Goal: Task Accomplishment & Management: Complete application form

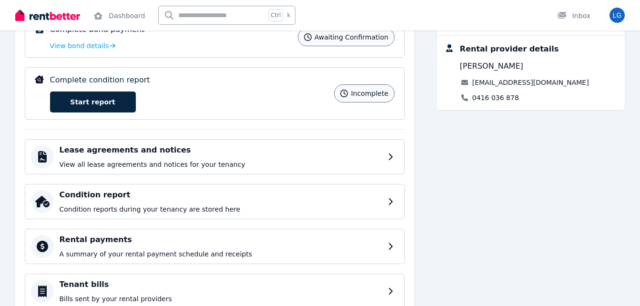
scroll to position [182, 0]
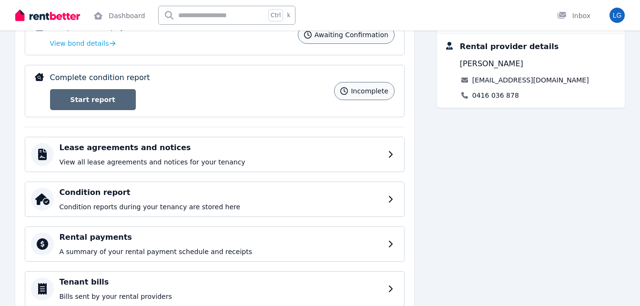
click at [117, 98] on link "Start report" at bounding box center [93, 99] width 86 height 21
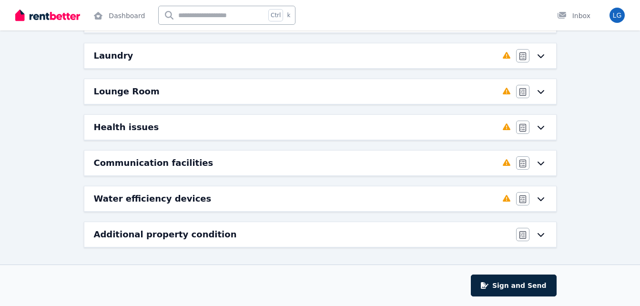
scroll to position [257, 0]
click at [536, 237] on icon at bounding box center [540, 234] width 11 height 8
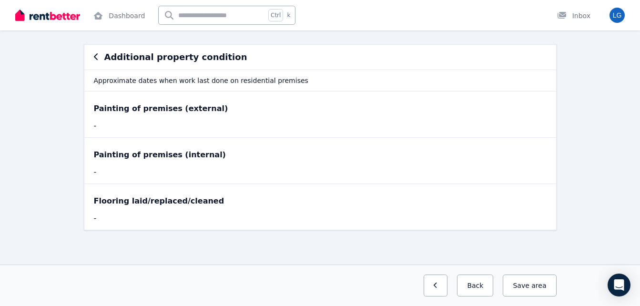
scroll to position [0, 0]
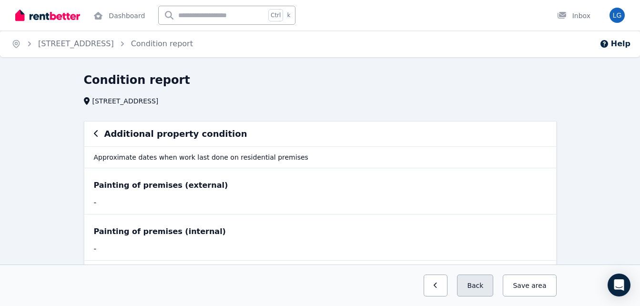
click at [476, 289] on button "Back" at bounding box center [475, 286] width 36 height 22
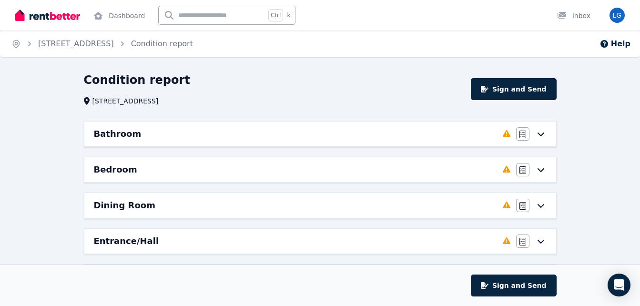
click at [547, 204] on div "Dining Room Completed 0%, 8 left Agree/Disagree" at bounding box center [320, 205] width 472 height 25
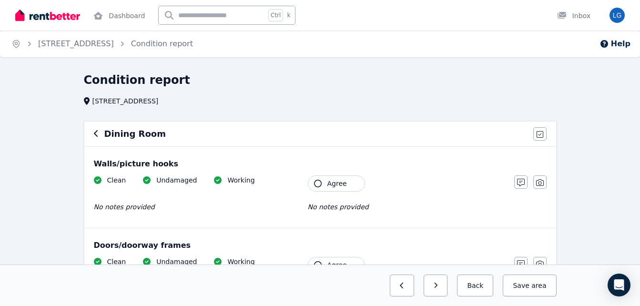
click at [318, 181] on icon "button" at bounding box center [318, 184] width 8 height 8
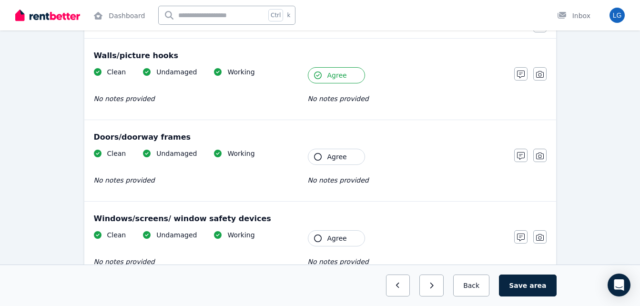
scroll to position [110, 0]
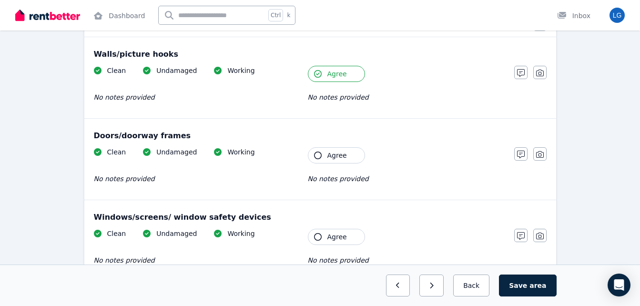
click at [317, 152] on icon "button" at bounding box center [318, 156] width 8 height 8
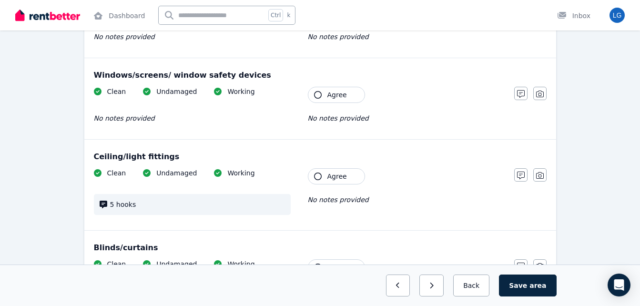
scroll to position [253, 0]
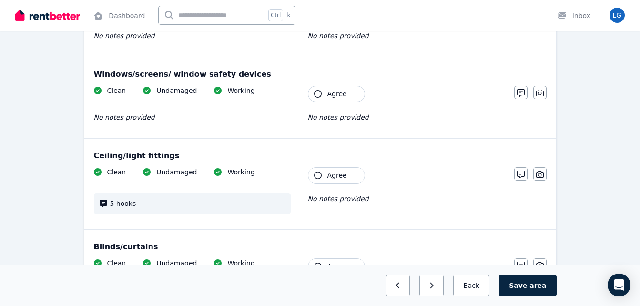
click at [316, 95] on icon "button" at bounding box center [318, 94] width 8 height 8
click at [321, 176] on icon "button" at bounding box center [318, 176] width 8 height 8
click at [101, 205] on icon at bounding box center [104, 204] width 8 height 8
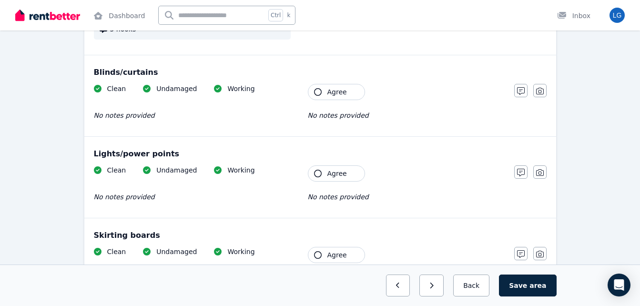
scroll to position [428, 0]
click at [313, 90] on button "Agree" at bounding box center [336, 91] width 57 height 16
click at [316, 177] on button "Agree" at bounding box center [336, 173] width 57 height 16
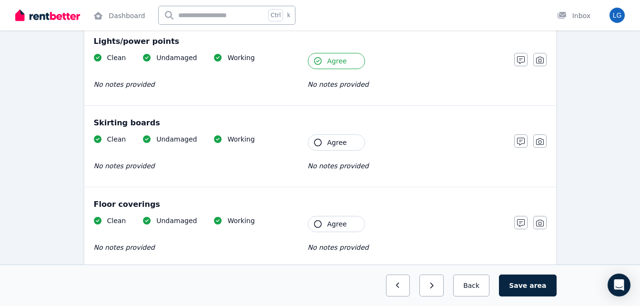
scroll to position [540, 0]
click at [320, 141] on icon "button" at bounding box center [318, 142] width 8 height 8
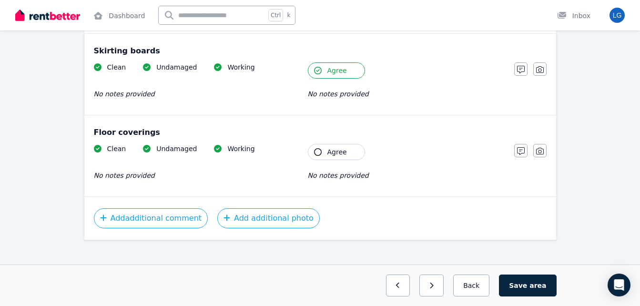
scroll to position [612, 0]
click at [320, 153] on icon "button" at bounding box center [318, 152] width 8 height 8
click at [525, 286] on button "Save area" at bounding box center [527, 286] width 57 height 22
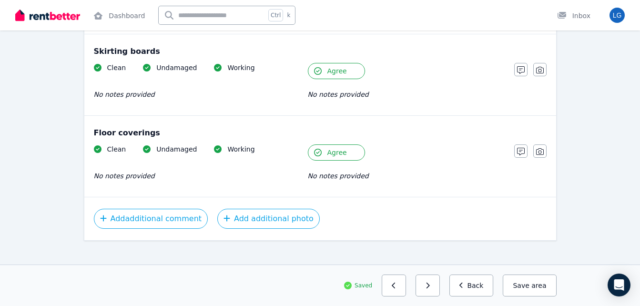
scroll to position [622, 0]
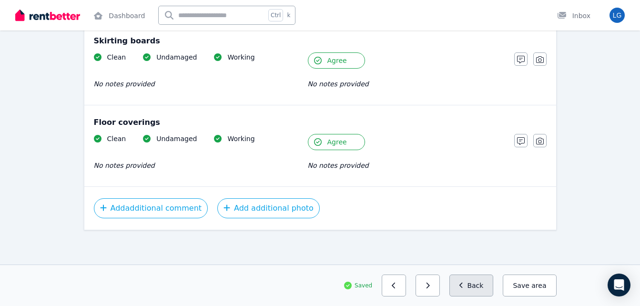
click at [474, 293] on button "Back" at bounding box center [471, 286] width 44 height 22
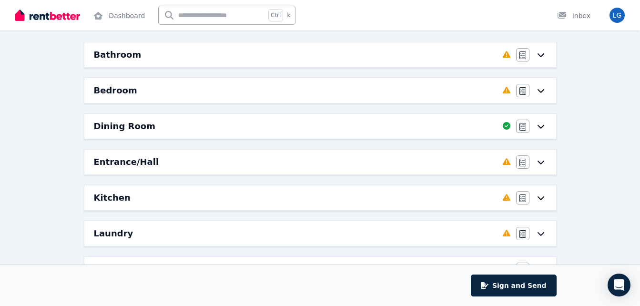
scroll to position [0, 0]
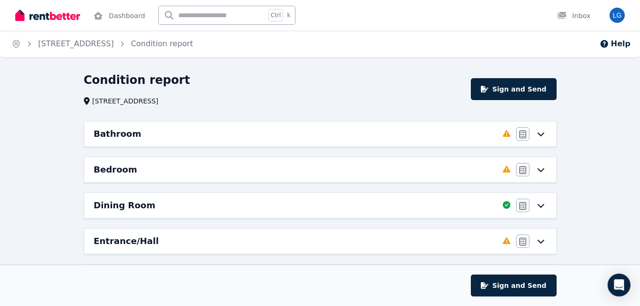
click at [540, 168] on icon at bounding box center [540, 170] width 11 height 8
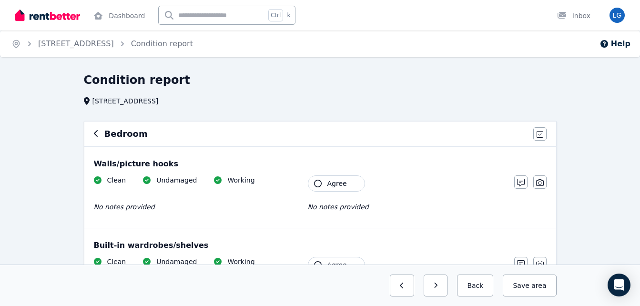
click at [320, 182] on icon "button" at bounding box center [318, 184] width 8 height 8
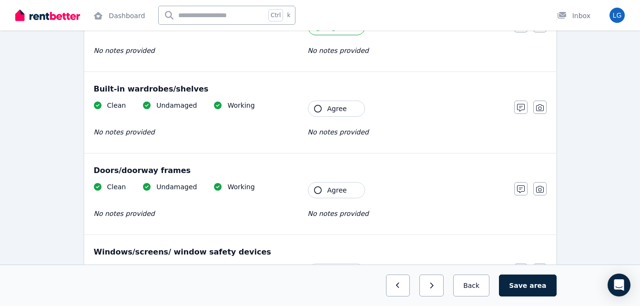
scroll to position [157, 0]
click at [316, 112] on icon "button" at bounding box center [318, 108] width 8 height 8
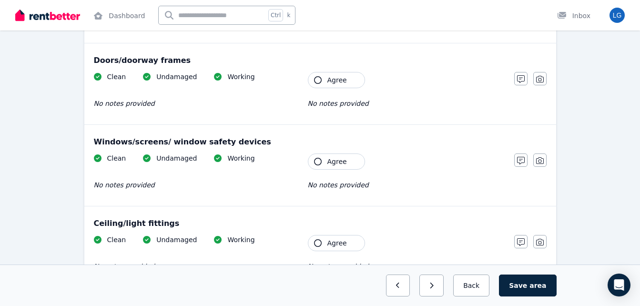
scroll to position [267, 0]
click at [317, 80] on icon "button" at bounding box center [318, 80] width 8 height 8
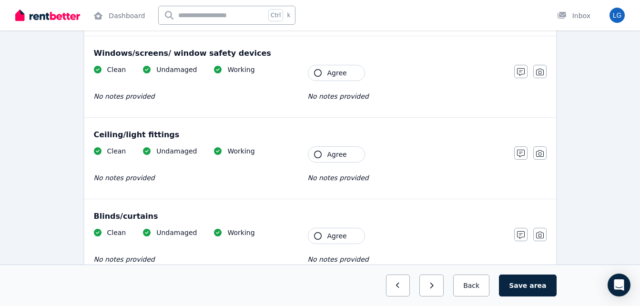
scroll to position [356, 0]
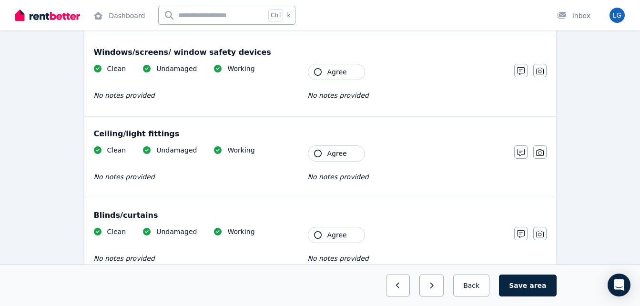
click at [316, 71] on icon "button" at bounding box center [318, 72] width 8 height 8
click at [318, 156] on icon "button" at bounding box center [318, 154] width 8 height 8
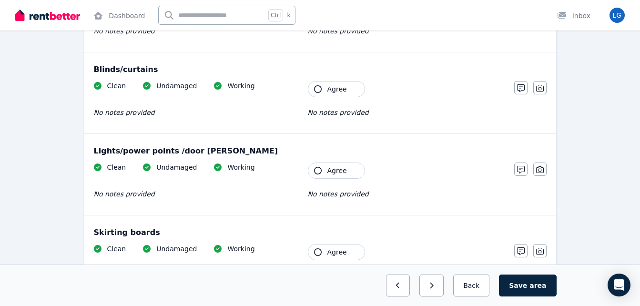
scroll to position [502, 0]
click at [321, 88] on icon "button" at bounding box center [318, 89] width 8 height 8
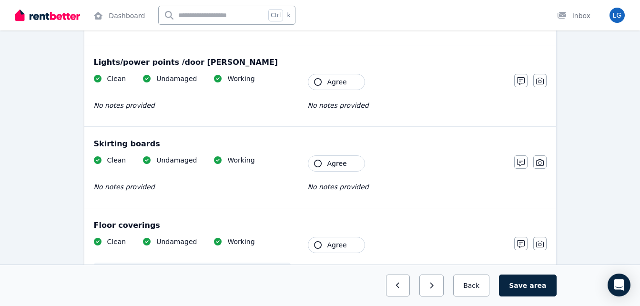
scroll to position [592, 0]
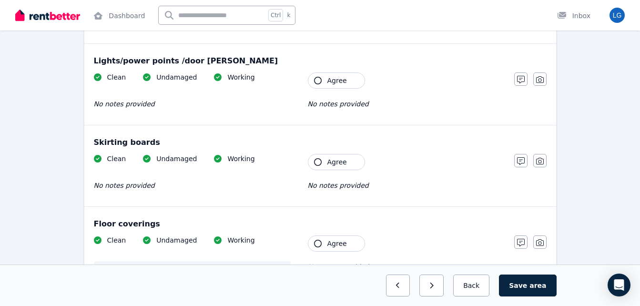
click at [316, 81] on icon "button" at bounding box center [318, 81] width 8 height 8
click at [314, 165] on button "Agree" at bounding box center [336, 162] width 57 height 16
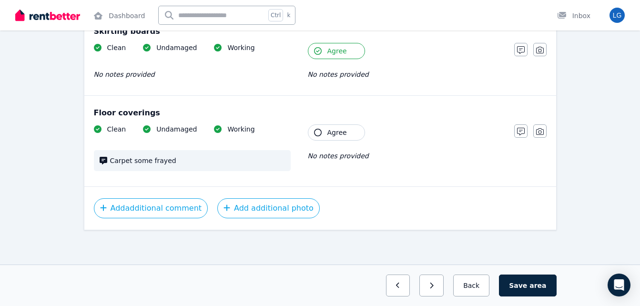
click at [322, 132] on button "Agree" at bounding box center [336, 132] width 57 height 16
click at [524, 288] on button "Save area" at bounding box center [527, 286] width 57 height 22
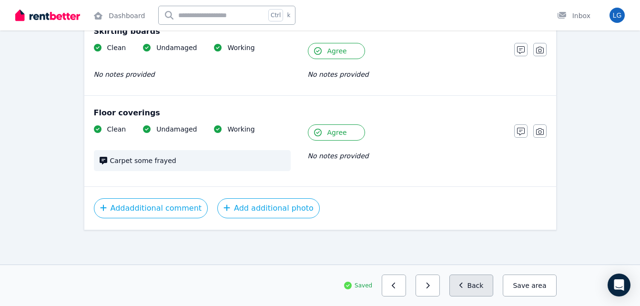
click at [480, 286] on button "Back" at bounding box center [471, 286] width 44 height 22
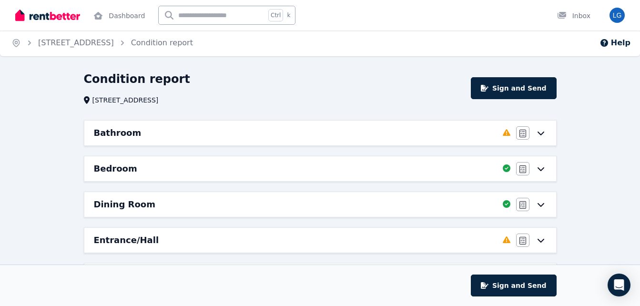
scroll to position [0, 0]
click at [521, 128] on button "button" at bounding box center [522, 133] width 13 height 13
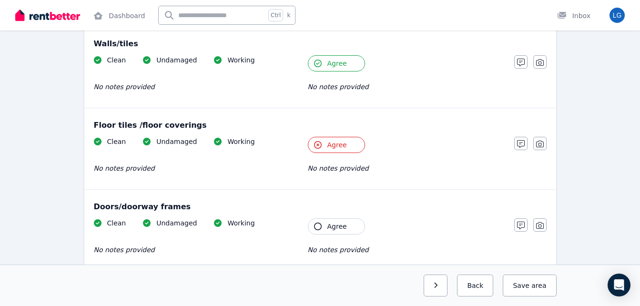
scroll to position [121, 0]
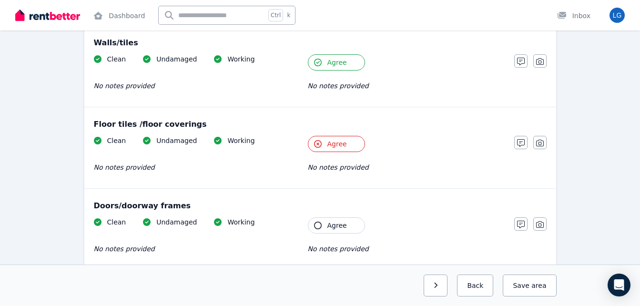
click at [318, 144] on icon "button" at bounding box center [318, 144] width 8 height 8
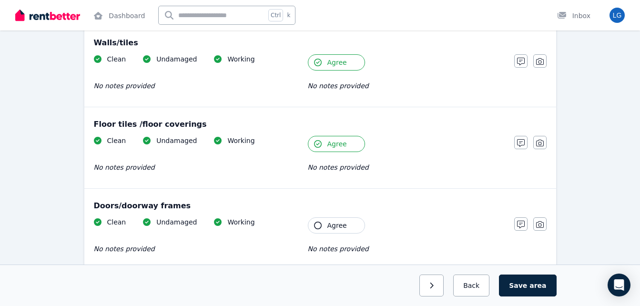
click at [319, 227] on icon "button" at bounding box center [318, 226] width 8 height 8
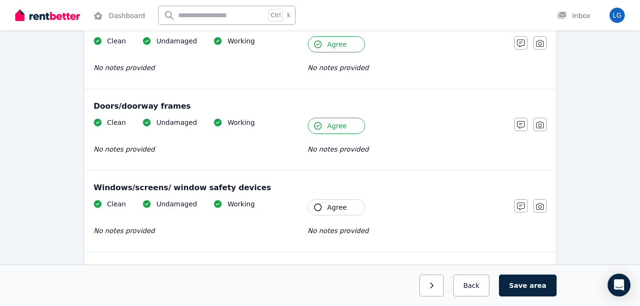
scroll to position [222, 0]
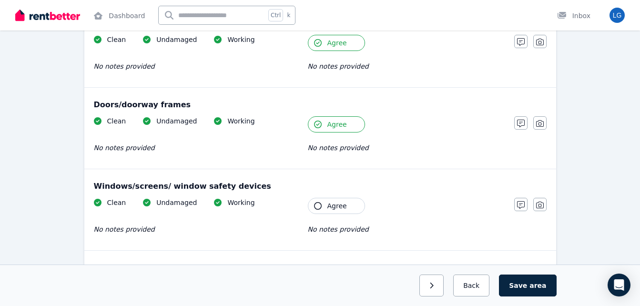
click at [319, 205] on icon "button" at bounding box center [318, 206] width 8 height 8
click at [523, 290] on button "Save area" at bounding box center [527, 286] width 57 height 22
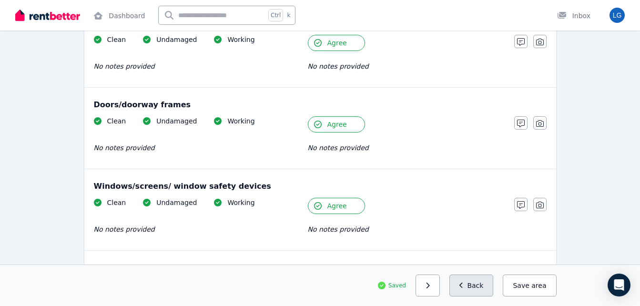
click at [481, 288] on button "Back" at bounding box center [471, 286] width 44 height 22
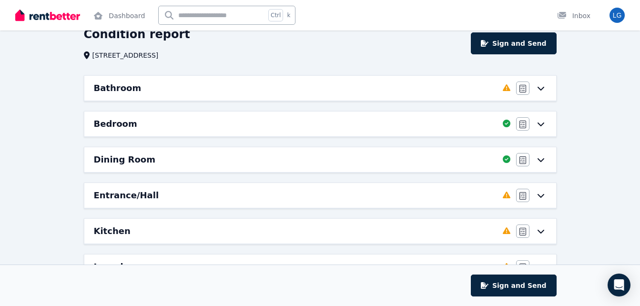
scroll to position [46, 0]
click at [539, 90] on icon at bounding box center [540, 88] width 11 height 8
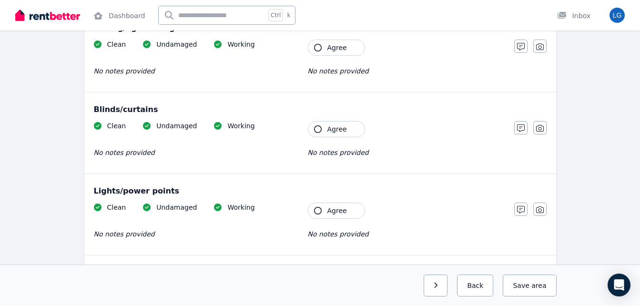
scroll to position [461, 0]
click at [316, 134] on button "Agree" at bounding box center [336, 130] width 57 height 16
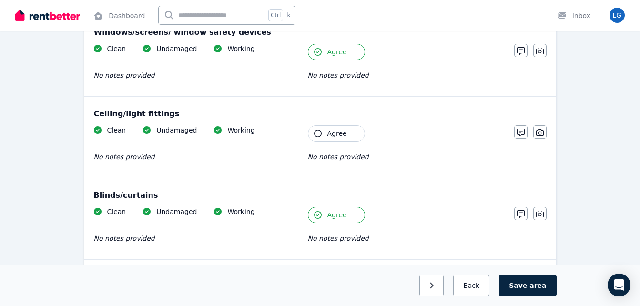
scroll to position [369, 0]
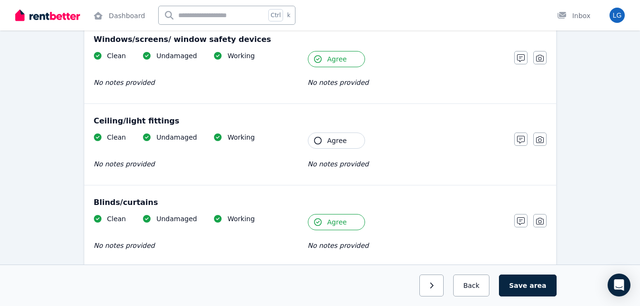
click at [323, 141] on button "Agree" at bounding box center [336, 141] width 57 height 16
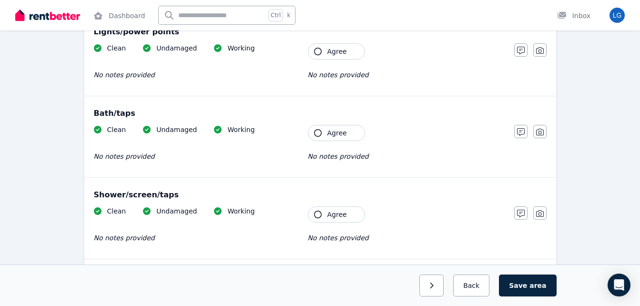
scroll to position [620, 0]
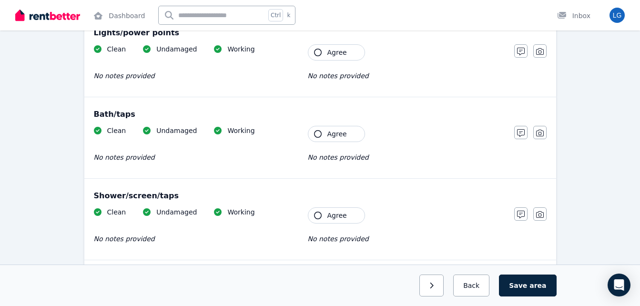
click at [318, 55] on icon "button" at bounding box center [318, 53] width 8 height 8
click at [317, 135] on icon "button" at bounding box center [318, 134] width 8 height 8
click at [317, 214] on icon "button" at bounding box center [318, 216] width 8 height 8
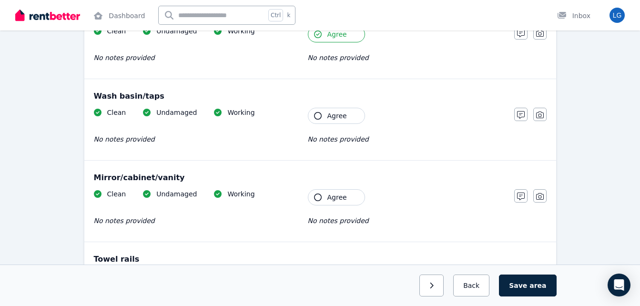
scroll to position [802, 0]
click at [321, 120] on button "Agree" at bounding box center [336, 115] width 57 height 16
click at [318, 201] on button "Agree" at bounding box center [336, 197] width 57 height 16
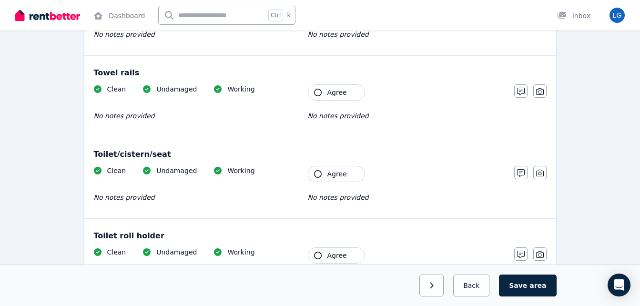
scroll to position [988, 0]
click at [318, 88] on icon "button" at bounding box center [318, 92] width 8 height 8
click at [317, 89] on icon "button" at bounding box center [318, 92] width 8 height 8
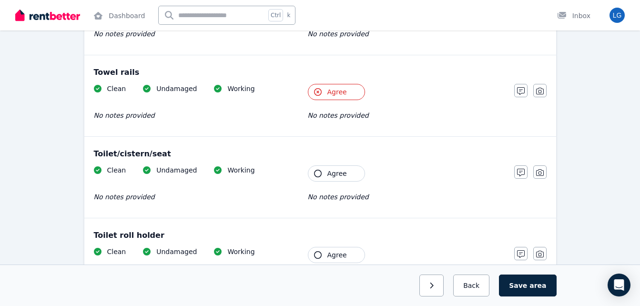
click at [317, 89] on icon "button" at bounding box center [318, 92] width 8 height 8
click at [318, 174] on icon "button" at bounding box center [318, 174] width 8 height 8
click at [321, 250] on button "Agree" at bounding box center [336, 255] width 57 height 16
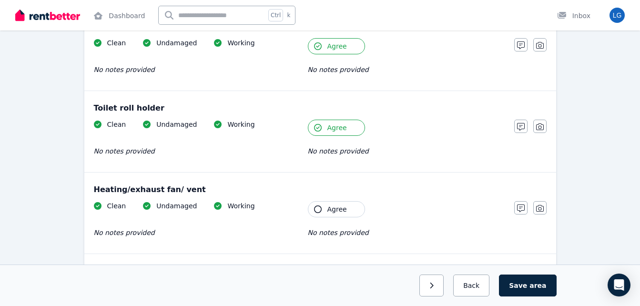
scroll to position [1119, 0]
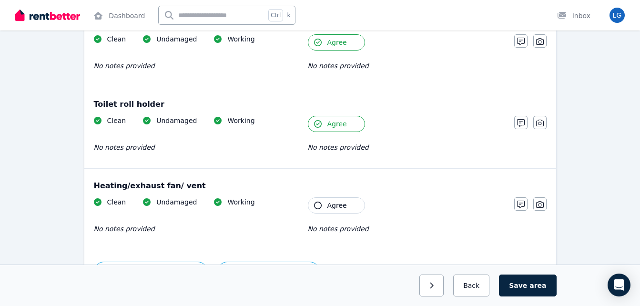
click at [316, 208] on icon "button" at bounding box center [318, 206] width 8 height 8
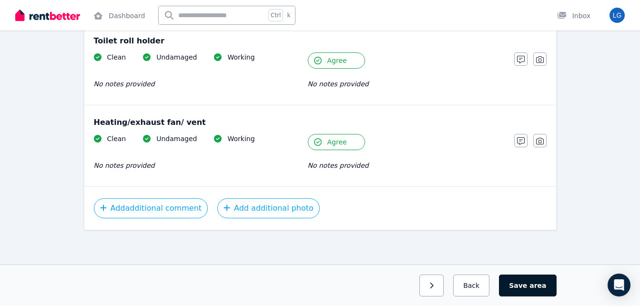
click at [533, 282] on button "Save area" at bounding box center [527, 286] width 57 height 22
click at [534, 281] on span "area" at bounding box center [538, 286] width 15 height 10
